Goal: Transaction & Acquisition: Book appointment/travel/reservation

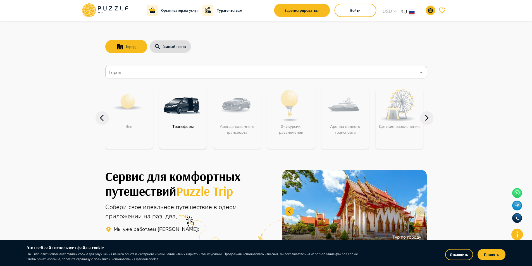
click at [428, 117] on icon at bounding box center [427, 117] width 4 height 5
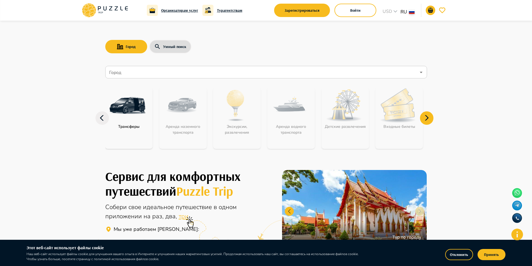
click at [428, 117] on icon at bounding box center [427, 117] width 4 height 5
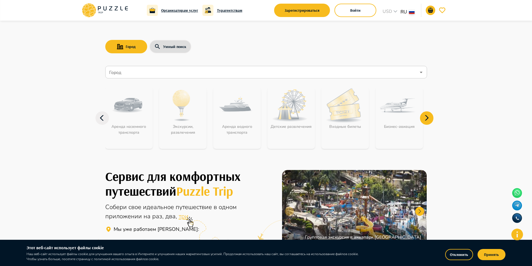
click at [428, 117] on icon at bounding box center [427, 117] width 4 height 5
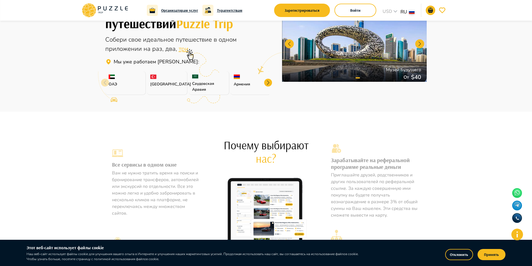
scroll to position [112, 0]
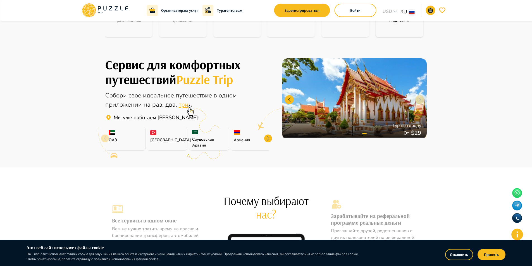
click at [269, 139] on div at bounding box center [268, 139] width 8 height 8
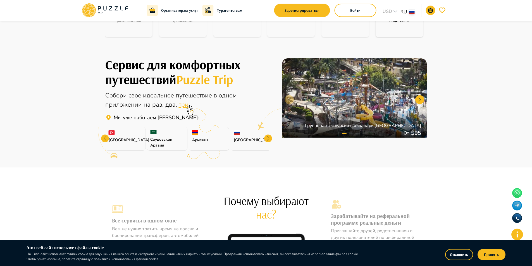
click at [200, 134] on div "Армения" at bounding box center [209, 139] width 41 height 24
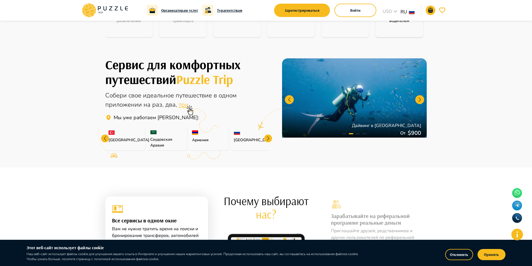
click at [196, 133] on div at bounding box center [205, 121] width 29 height 25
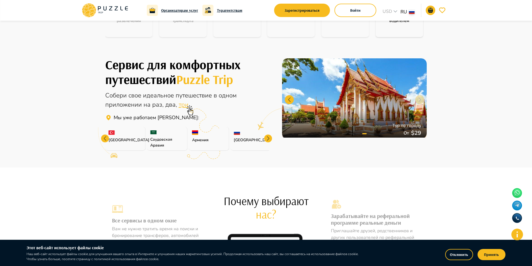
scroll to position [0, 0]
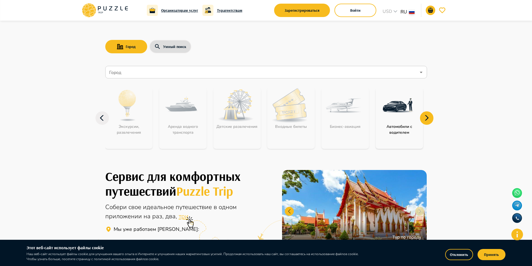
click at [100, 118] on icon at bounding box center [102, 117] width 13 height 13
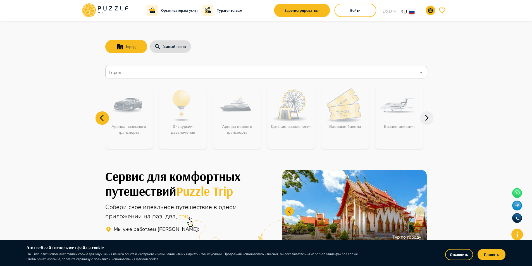
click at [100, 118] on icon at bounding box center [102, 117] width 13 height 13
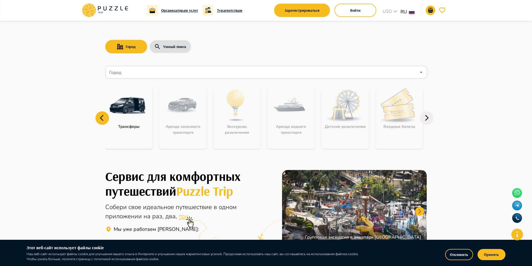
click at [100, 118] on icon at bounding box center [102, 117] width 13 height 13
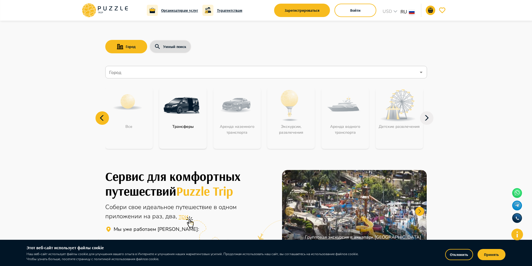
click at [100, 118] on icon at bounding box center [102, 117] width 13 height 13
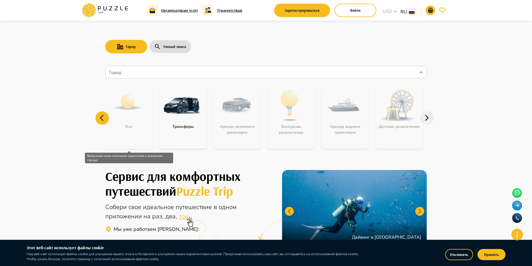
click at [132, 122] on div "Все" at bounding box center [129, 117] width 48 height 61
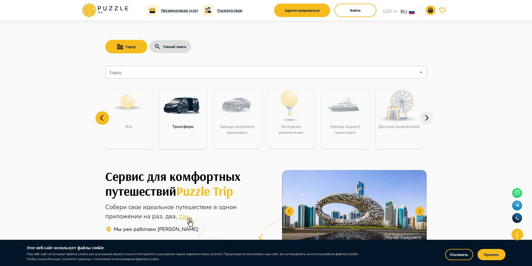
click at [182, 112] on img "category-get_transfer" at bounding box center [181, 105] width 36 height 36
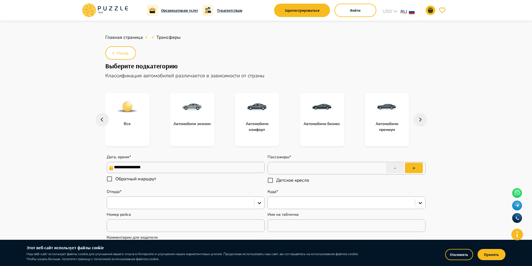
type textarea "*"
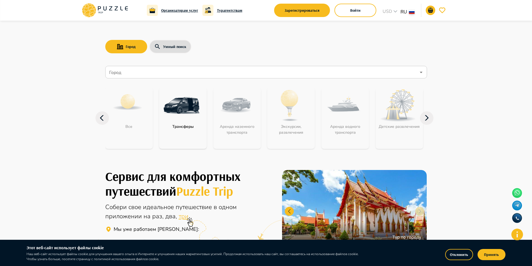
click at [428, 119] on icon at bounding box center [426, 117] width 13 height 13
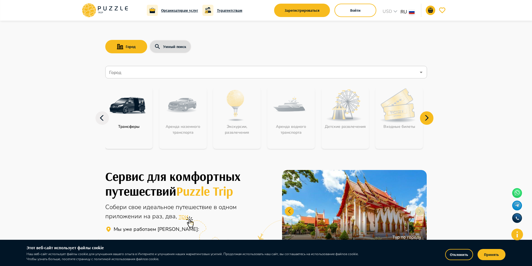
click at [428, 119] on icon at bounding box center [426, 117] width 13 height 13
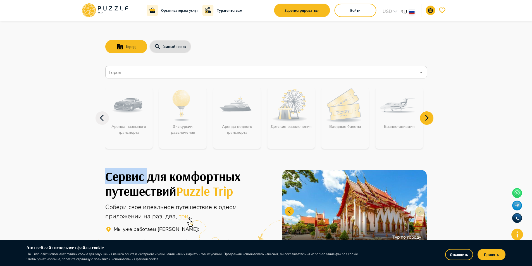
click at [428, 119] on icon at bounding box center [426, 117] width 13 height 13
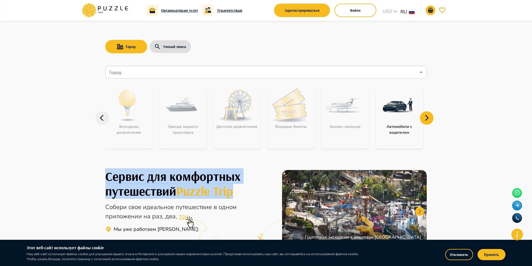
click at [428, 119] on icon at bounding box center [426, 117] width 13 height 13
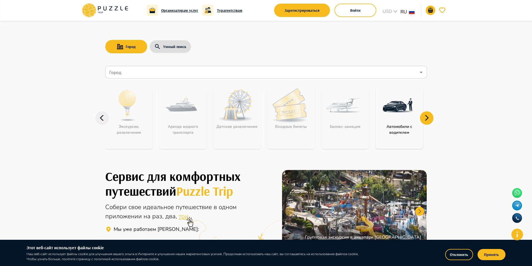
click at [428, 119] on icon at bounding box center [426, 117] width 13 height 13
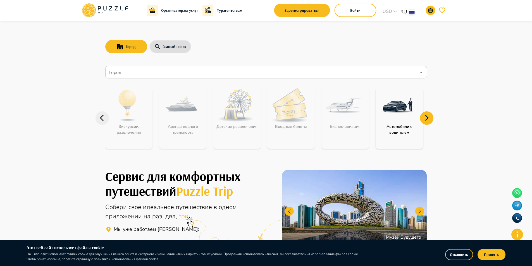
click at [103, 120] on icon at bounding box center [102, 118] width 4 height 6
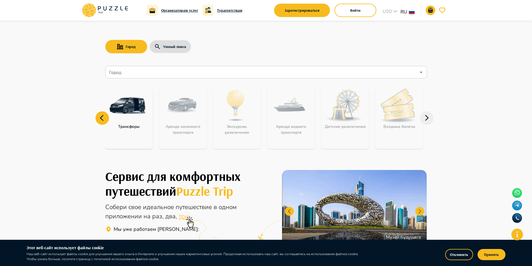
click at [103, 120] on icon at bounding box center [102, 118] width 4 height 6
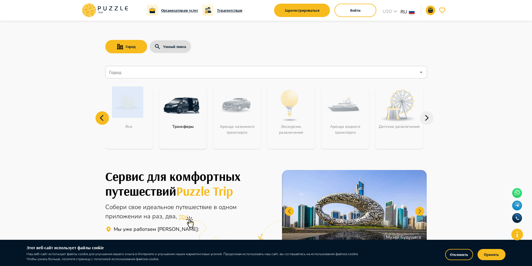
click at [103, 120] on icon at bounding box center [102, 118] width 4 height 6
